Goal: Find specific page/section: Find specific page/section

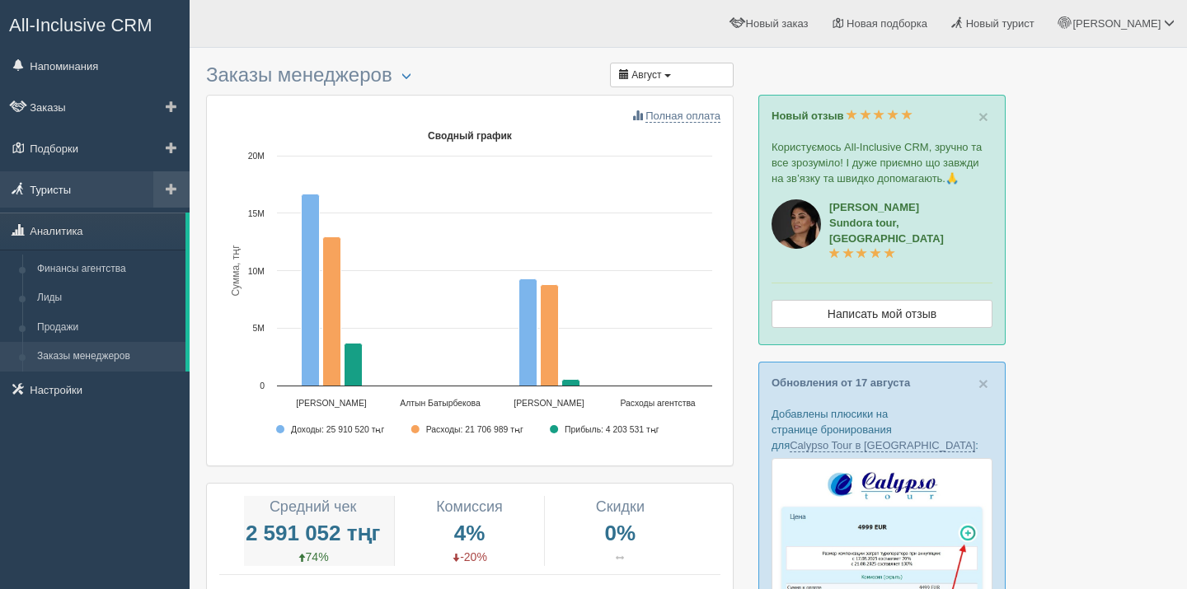
click at [55, 188] on link "Туристы" at bounding box center [95, 189] width 190 height 36
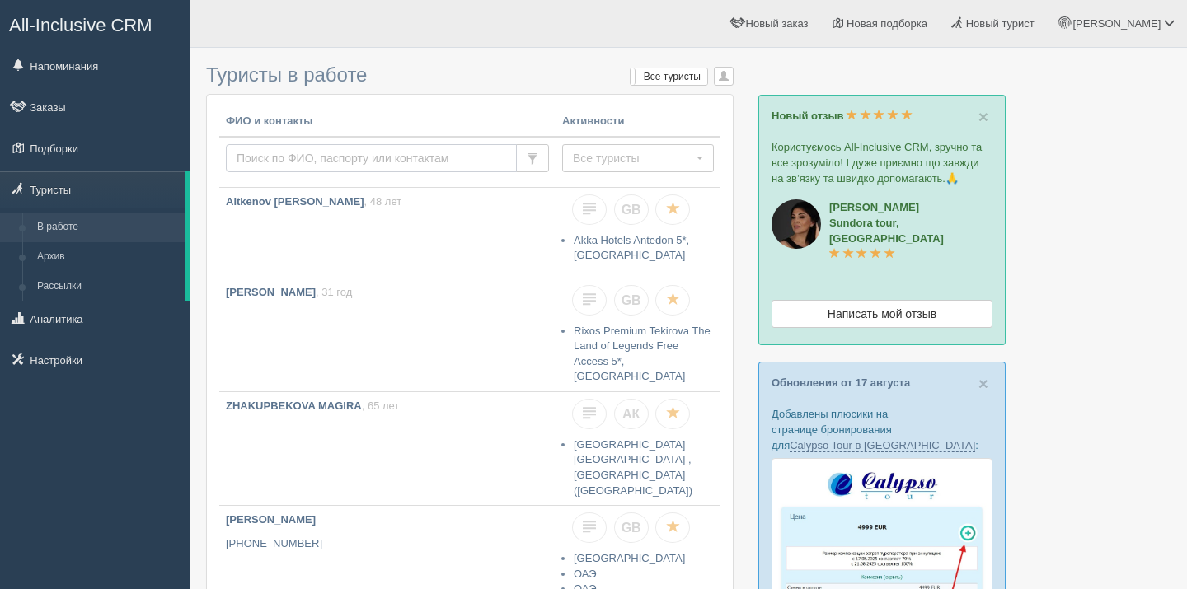
click at [315, 155] on input "text" at bounding box center [371, 158] width 291 height 28
type input "akzhanova"
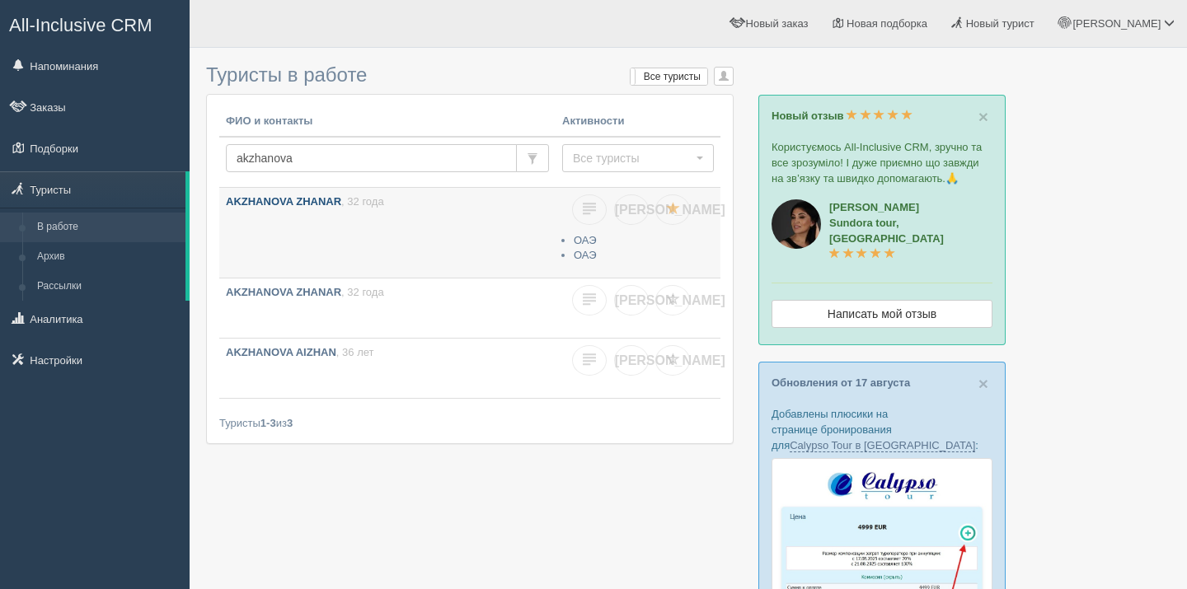
click at [362, 228] on link "AKZHANOVA ZHANAR , 32 года" at bounding box center [387, 233] width 336 height 90
drag, startPoint x: 336, startPoint y: 161, endPoint x: 207, endPoint y: 151, distance: 129.8
click at [207, 151] on div "ФИО и контакты Активности akzhanova Все туристы Все туристы Есть заказы Есть по…" at bounding box center [470, 269] width 526 height 349
type input "aidar"
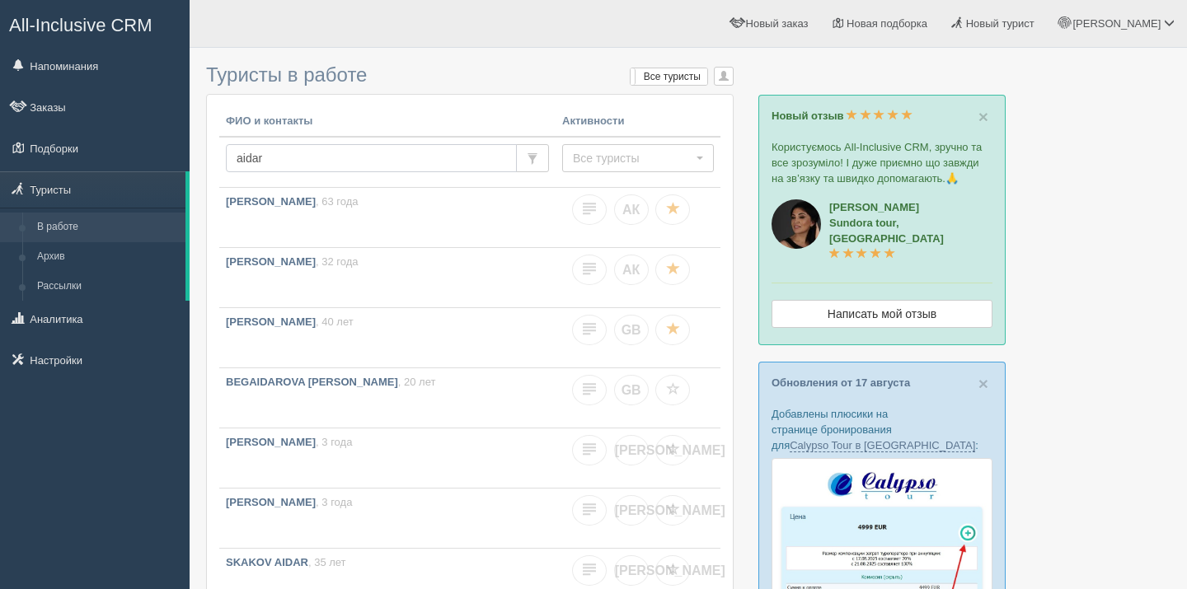
click at [392, 166] on input "aidar" at bounding box center [371, 158] width 291 height 28
type input "aidar kama"
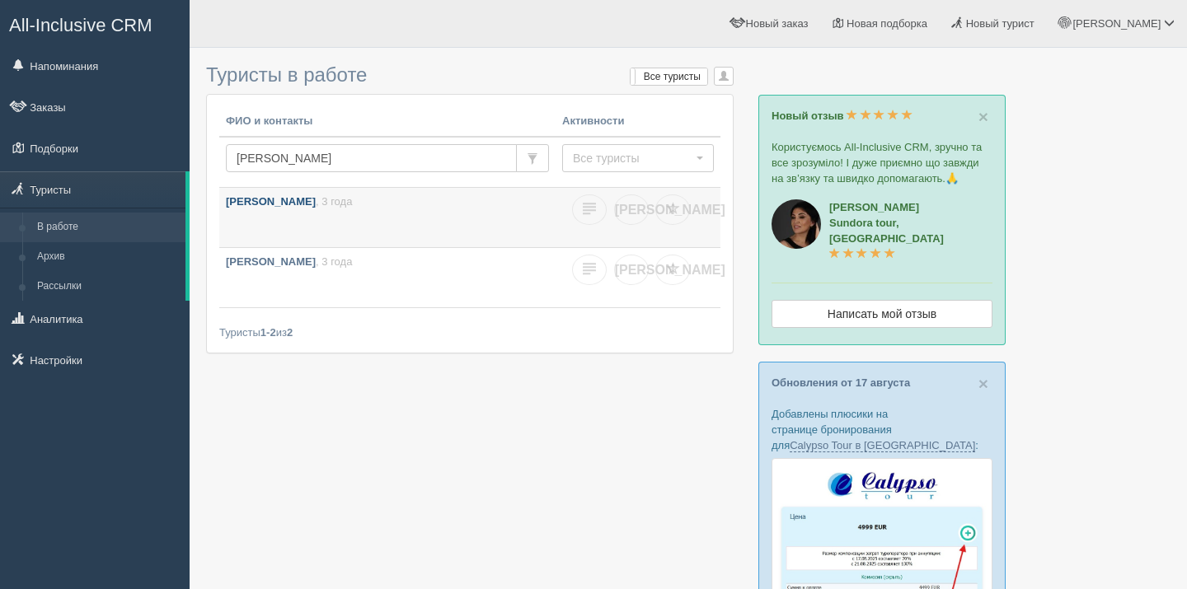
click at [378, 227] on link "[PERSON_NAME] , 3 года" at bounding box center [387, 217] width 336 height 59
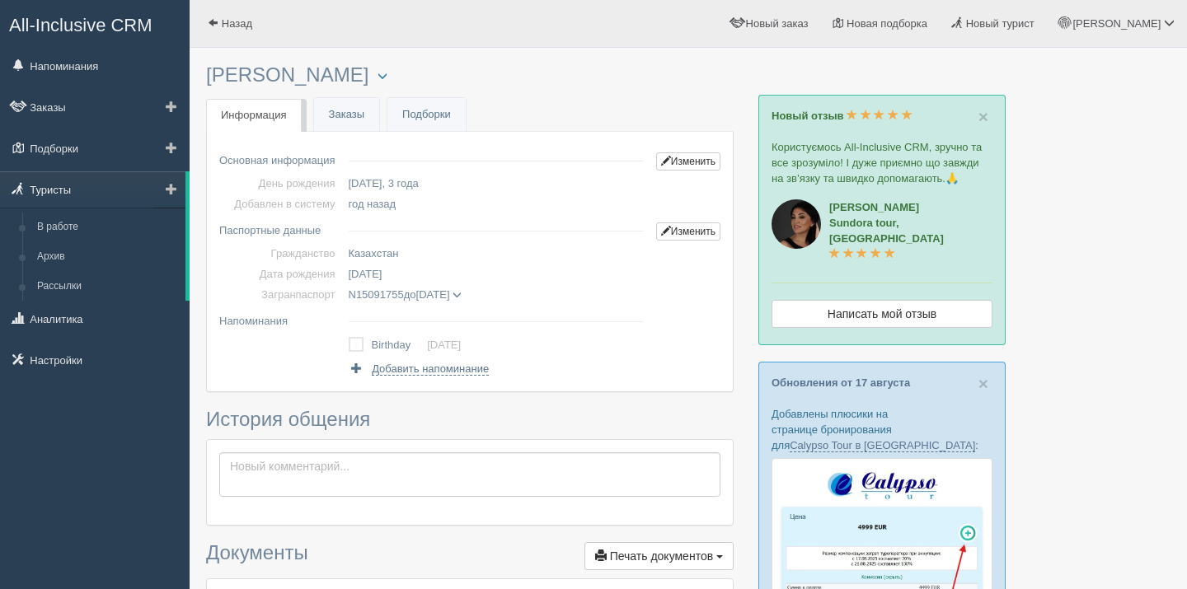
click at [78, 187] on link "Туристы" at bounding box center [92, 189] width 185 height 36
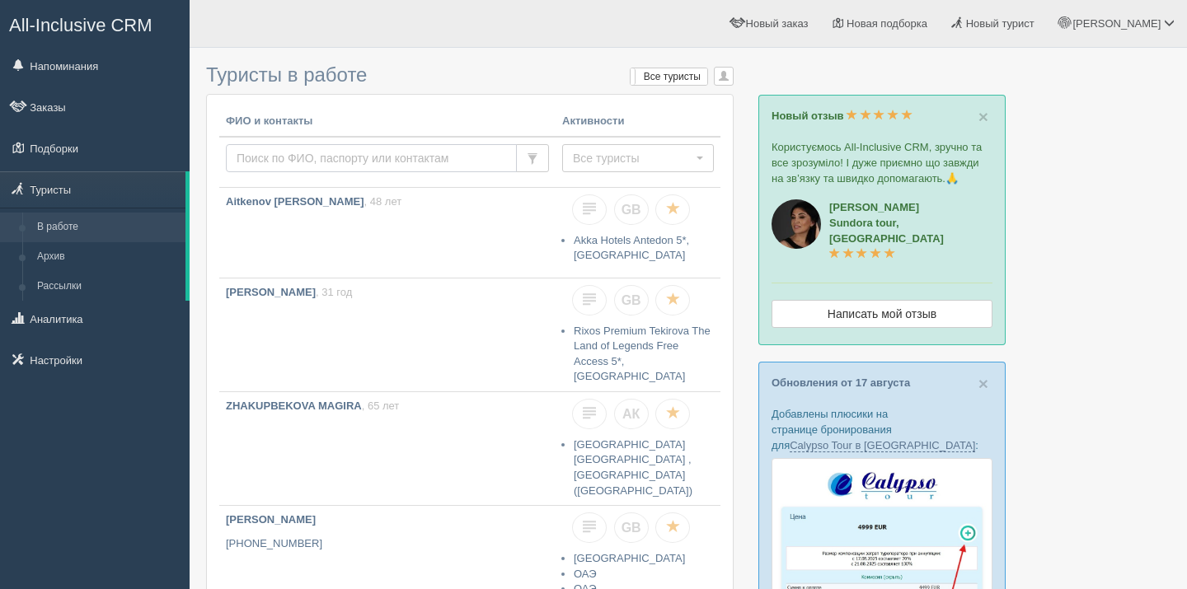
click at [274, 155] on input "text" at bounding box center [371, 158] width 291 height 28
type input "nurmet bazy"
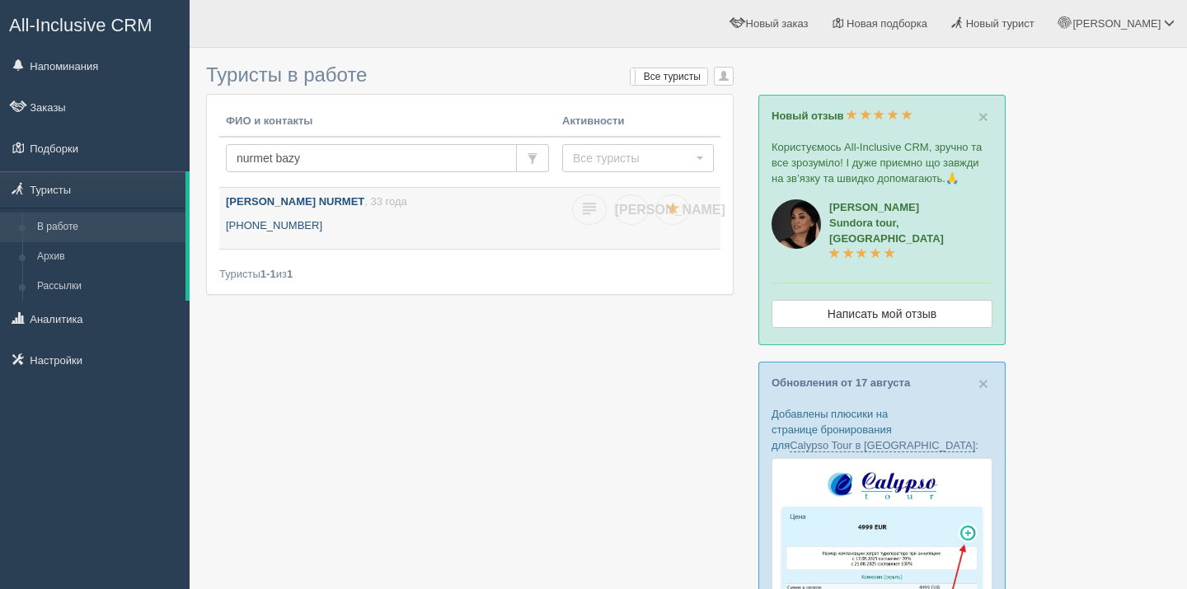
click at [344, 218] on p "[PHONE_NUMBER]" at bounding box center [387, 226] width 323 height 16
